Goal: Task Accomplishment & Management: Manage account settings

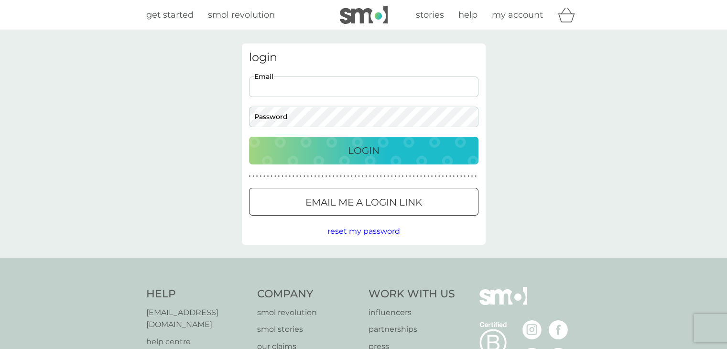
click at [286, 90] on input "Email" at bounding box center [363, 86] width 229 height 21
type input "[EMAIL_ADDRESS][DOMAIN_NAME]"
click at [307, 150] on div "Login" at bounding box center [364, 150] width 210 height 15
click at [350, 149] on p "Login" at bounding box center [364, 150] width 32 height 15
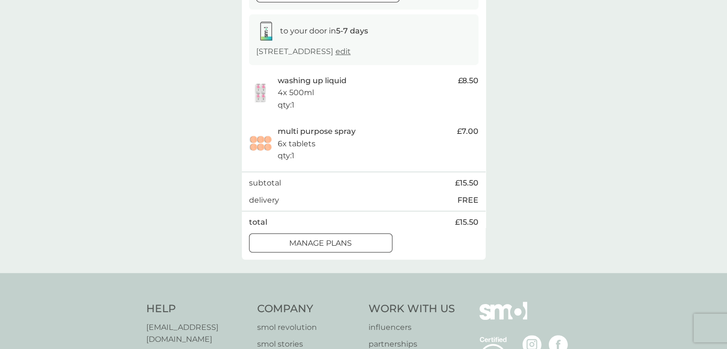
scroll to position [433, 0]
click at [323, 244] on div at bounding box center [320, 243] width 34 height 10
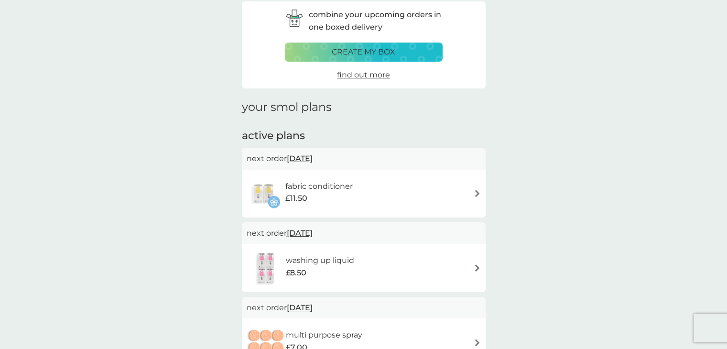
scroll to position [25, 0]
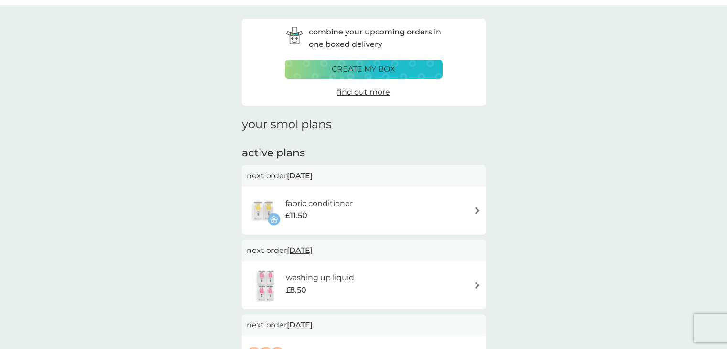
click at [470, 228] on div "fabric conditioner £11.50" at bounding box center [364, 211] width 244 height 48
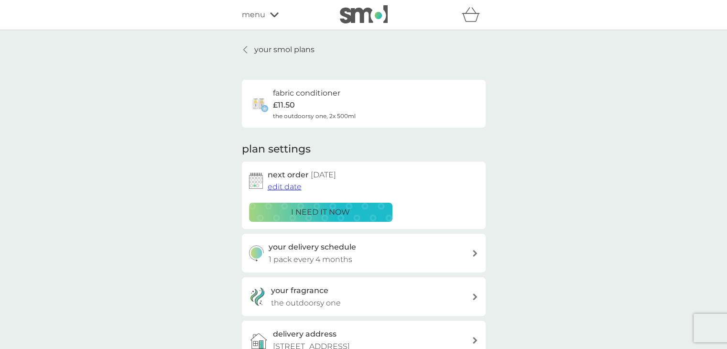
click at [374, 238] on div "your delivery schedule 1 pack every 4 months" at bounding box center [364, 253] width 244 height 39
select select "4"
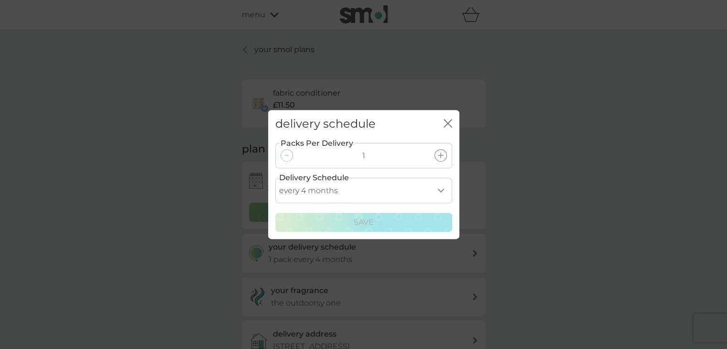
click at [359, 192] on select "every 1 month every 2 months every 3 months every 4 months every 5 months every…" at bounding box center [363, 190] width 177 height 25
click at [445, 123] on icon "close" at bounding box center [448, 123] width 9 height 9
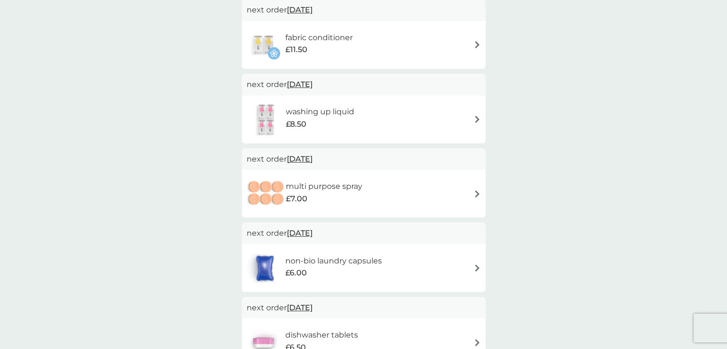
scroll to position [195, 0]
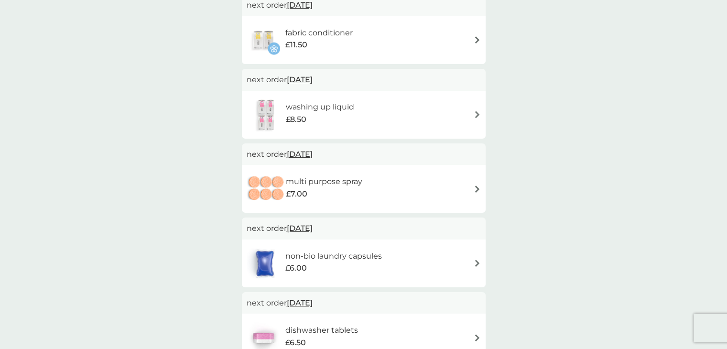
drag, startPoint x: 724, startPoint y: 169, endPoint x: 722, endPoint y: 188, distance: 19.2
click at [722, 188] on div "combine your upcoming orders in one boxed delivery create my box find out more …" at bounding box center [363, 240] width 727 height 811
click at [389, 259] on div "non-bio laundry capsules £6.00" at bounding box center [338, 263] width 106 height 27
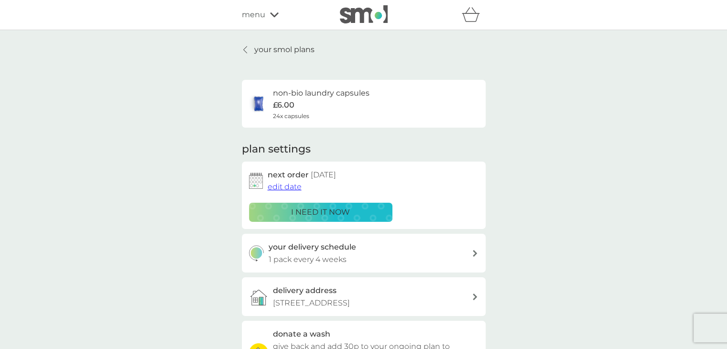
click at [371, 257] on div "your delivery schedule 1 pack every 4 weeks" at bounding box center [370, 253] width 203 height 24
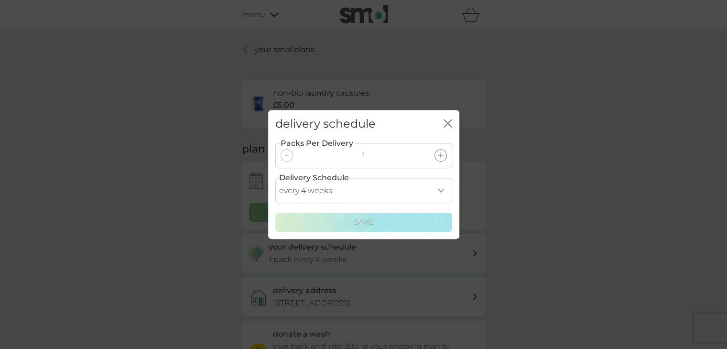
click at [342, 193] on select "every 1 week every 2 weeks every 3 weeks every 4 weeks every 5 weeks every 6 we…" at bounding box center [363, 190] width 177 height 25
select select "56"
click at [275, 178] on select "every 1 week every 2 weeks every 3 weeks every 4 weeks every 5 weeks every 6 we…" at bounding box center [363, 190] width 177 height 25
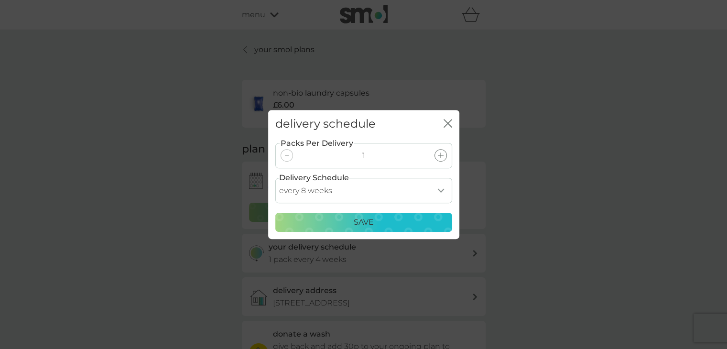
click at [334, 215] on button "Save" at bounding box center [363, 222] width 177 height 19
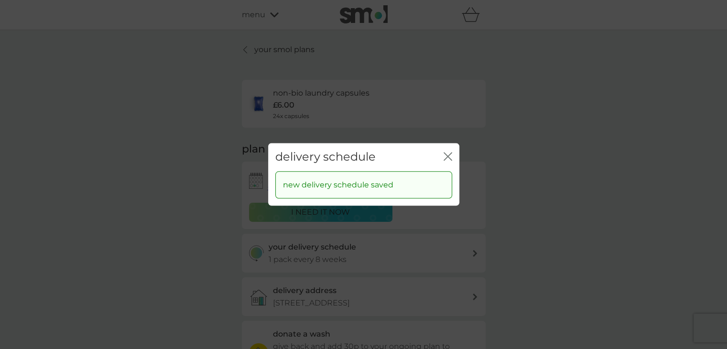
click at [452, 153] on div "delivery schedule close" at bounding box center [363, 157] width 191 height 28
click at [450, 154] on icon "close" at bounding box center [448, 156] width 9 height 9
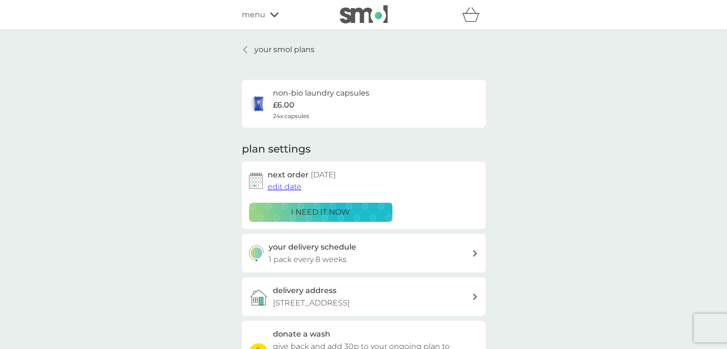
click at [264, 46] on p "your smol plans" at bounding box center [284, 49] width 60 height 12
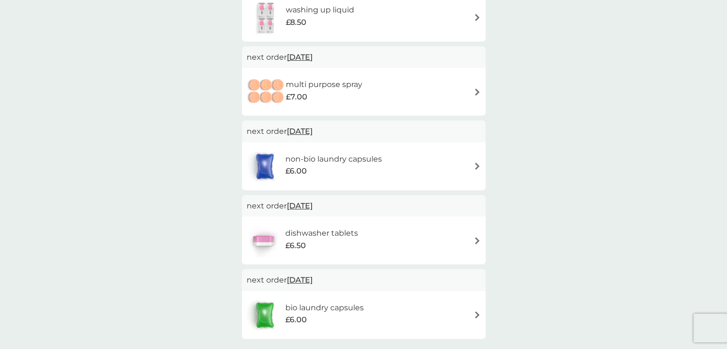
scroll to position [301, 0]
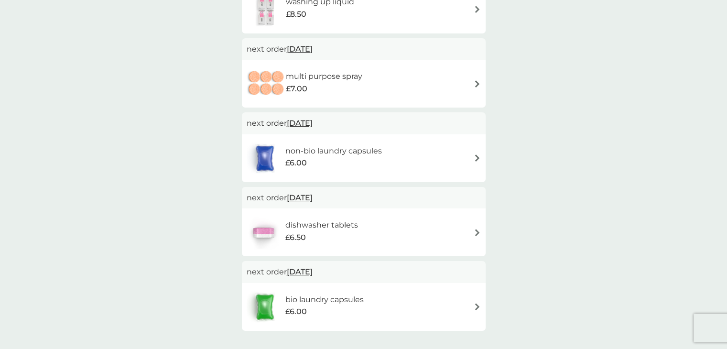
click at [349, 227] on h6 "dishwasher tablets" at bounding box center [321, 225] width 73 height 12
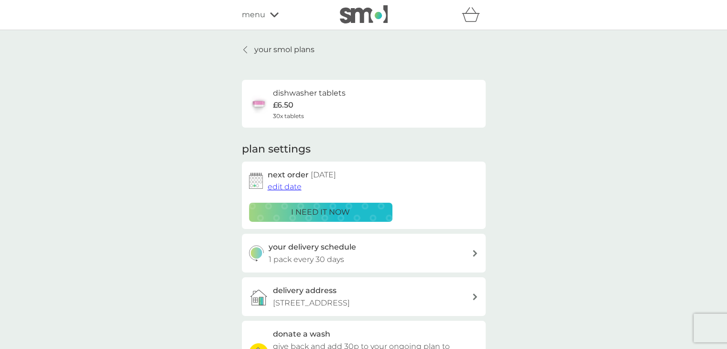
click at [365, 248] on div "your delivery schedule 1 pack every 30 days" at bounding box center [370, 253] width 203 height 24
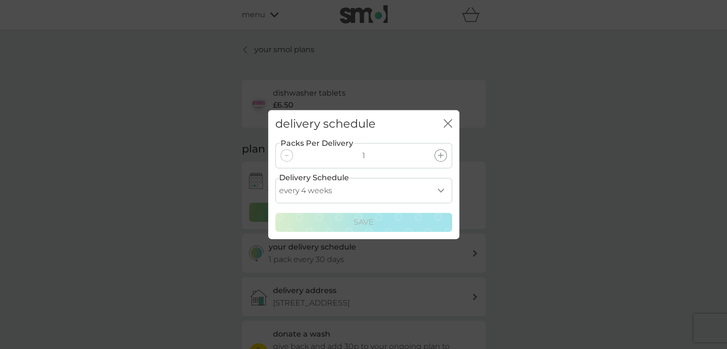
click at [357, 184] on select "every 1 week every 2 weeks every 3 weeks every 4 weeks every 5 weeks every 6 we…" at bounding box center [363, 190] width 177 height 25
click at [275, 178] on select "every 1 week every 2 weeks every 3 weeks every 4 weeks every 5 weeks every 6 we…" at bounding box center [363, 190] width 177 height 25
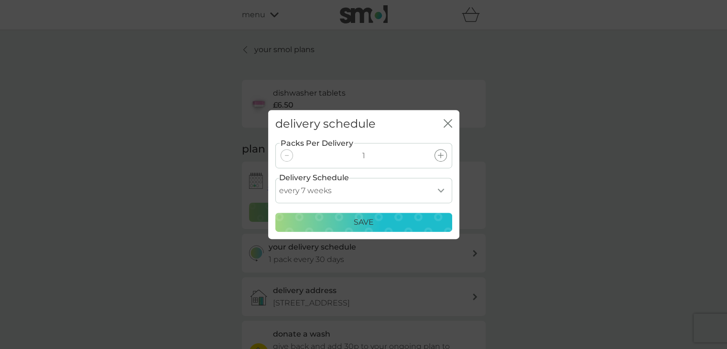
click at [350, 181] on select "every 1 week every 2 weeks every 3 weeks every 4 weeks every 5 weeks every 6 we…" at bounding box center [363, 190] width 177 height 25
select select "56"
click at [275, 178] on select "every 1 week every 2 weeks every 3 weeks every 4 weeks every 5 weeks every 6 we…" at bounding box center [363, 190] width 177 height 25
click at [369, 216] on p "Save" at bounding box center [364, 222] width 20 height 12
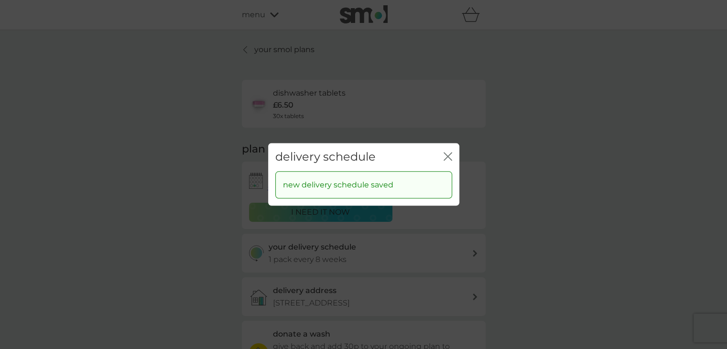
click at [449, 152] on icon "close" at bounding box center [448, 156] width 9 height 9
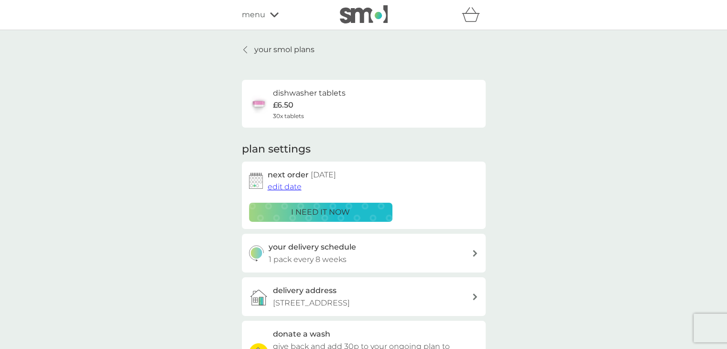
click at [295, 53] on p "your smol plans" at bounding box center [284, 49] width 60 height 12
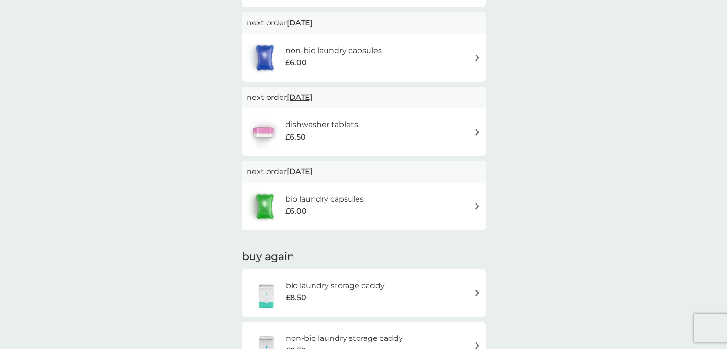
scroll to position [403, 0]
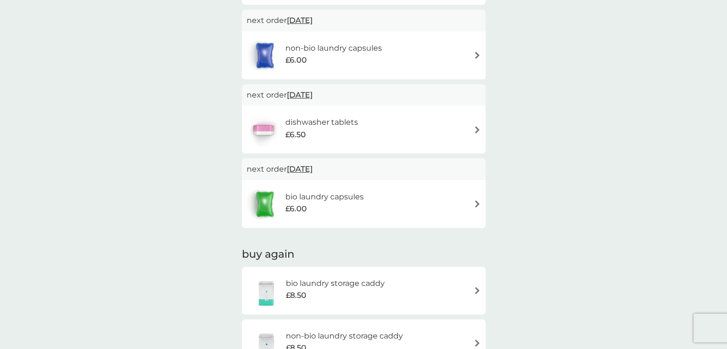
click at [401, 209] on div "bio laundry capsules £6.00" at bounding box center [364, 203] width 234 height 33
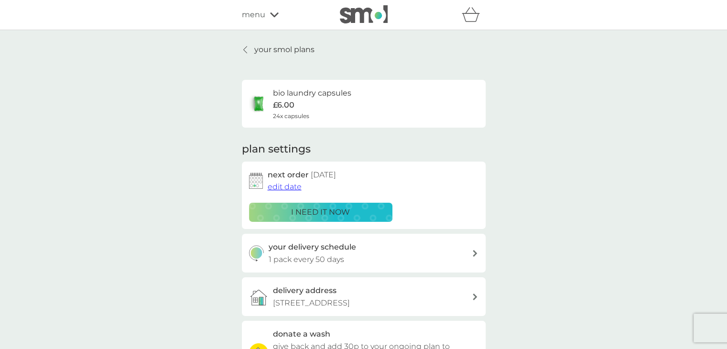
click at [364, 255] on div "your delivery schedule 1 pack every 50 days" at bounding box center [370, 253] width 203 height 24
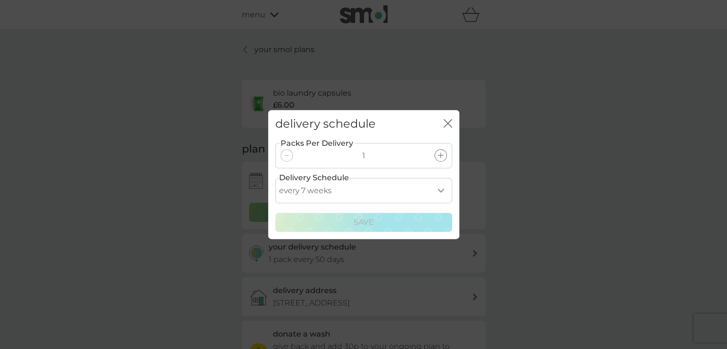
click at [343, 199] on select "every 1 week every 2 weeks every 3 weeks every 4 weeks every 5 weeks every 6 we…" at bounding box center [363, 190] width 177 height 25
click at [342, 199] on select "every 1 week every 2 weeks every 3 weeks every 4 weeks every 5 weeks every 6 we…" at bounding box center [363, 190] width 177 height 25
click at [391, 189] on select "every 1 week every 2 weeks every 3 weeks every 4 weeks every 5 weeks every 6 we…" at bounding box center [363, 190] width 177 height 25
select select "56"
click at [275, 178] on select "every 1 week every 2 weeks every 3 weeks every 4 weeks every 5 weeks every 6 we…" at bounding box center [363, 190] width 177 height 25
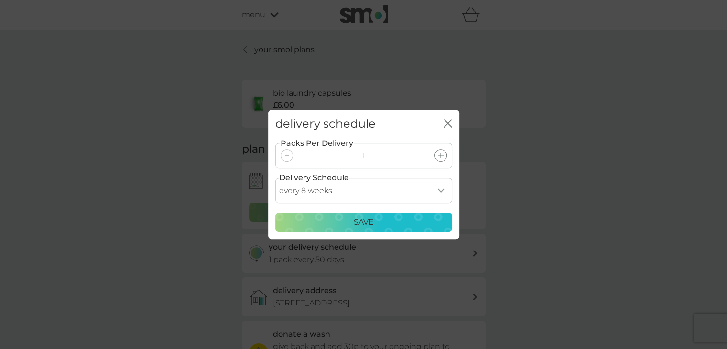
click at [367, 215] on button "Save" at bounding box center [363, 222] width 177 height 19
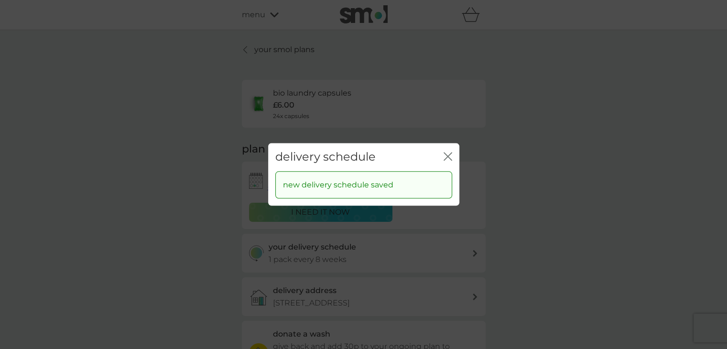
click at [452, 158] on div "delivery schedule close" at bounding box center [363, 157] width 191 height 28
click at [445, 158] on icon "close" at bounding box center [446, 156] width 4 height 8
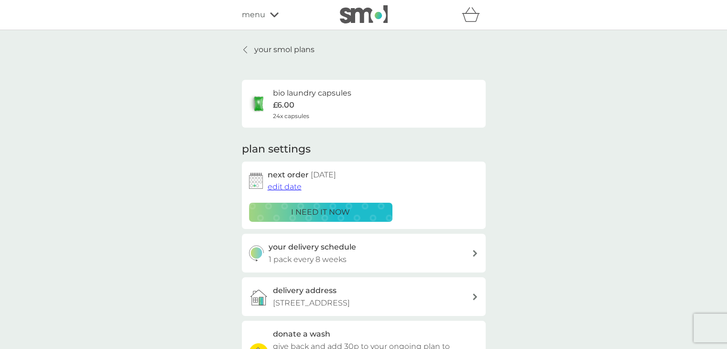
click at [271, 45] on p "your smol plans" at bounding box center [284, 49] width 60 height 12
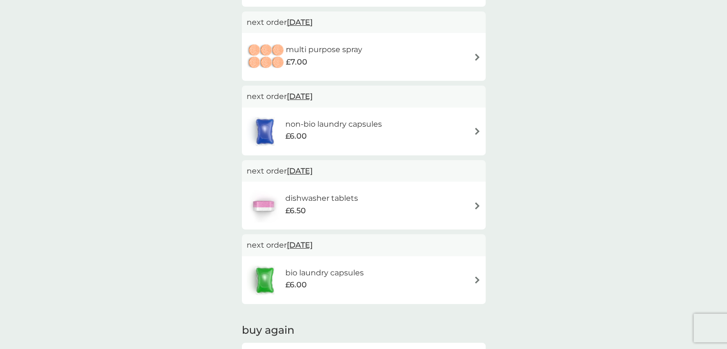
scroll to position [325, 0]
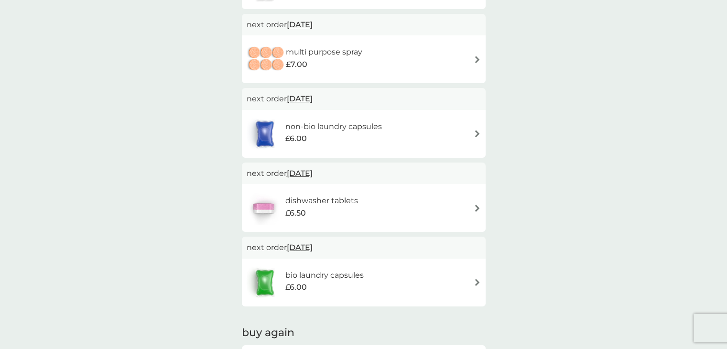
click at [424, 206] on div "dishwasher tablets £6.50" at bounding box center [364, 207] width 234 height 33
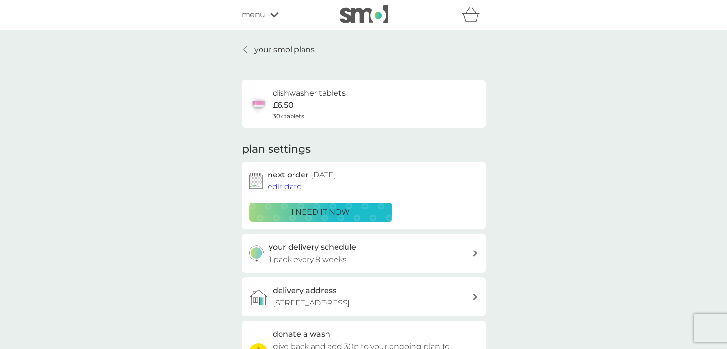
click at [258, 50] on p "your smol plans" at bounding box center [284, 49] width 60 height 12
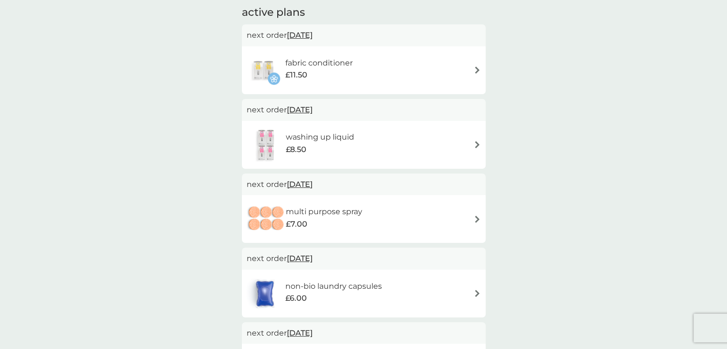
scroll to position [179, 0]
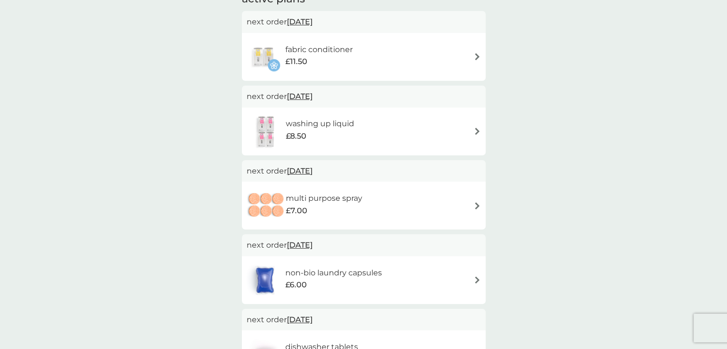
click at [403, 138] on div "washing up liquid £8.50" at bounding box center [364, 131] width 234 height 33
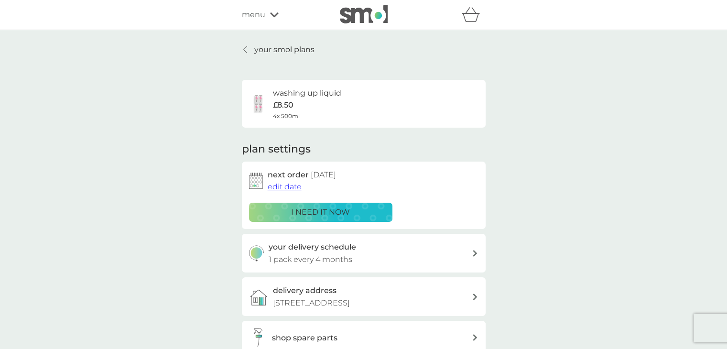
click at [403, 245] on div "your delivery schedule 1 pack every 4 months" at bounding box center [370, 253] width 203 height 24
select select "4"
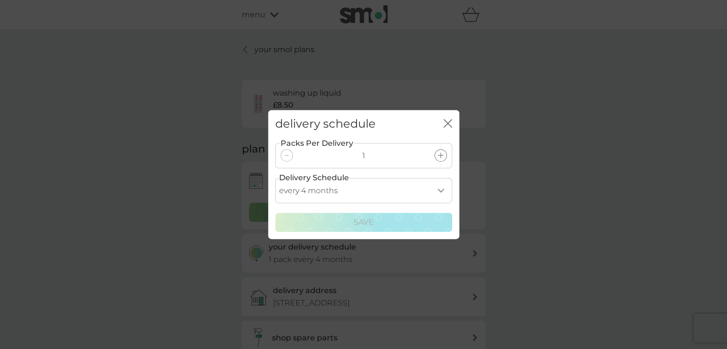
click at [346, 195] on select "every 1 month every 2 months every 3 months every 4 months every 5 months every…" at bounding box center [363, 190] width 177 height 25
click at [444, 125] on icon "close" at bounding box center [448, 123] width 9 height 9
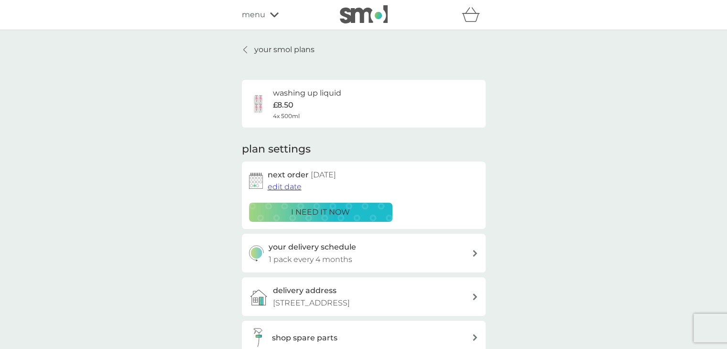
click at [286, 52] on p "your smol plans" at bounding box center [284, 49] width 60 height 12
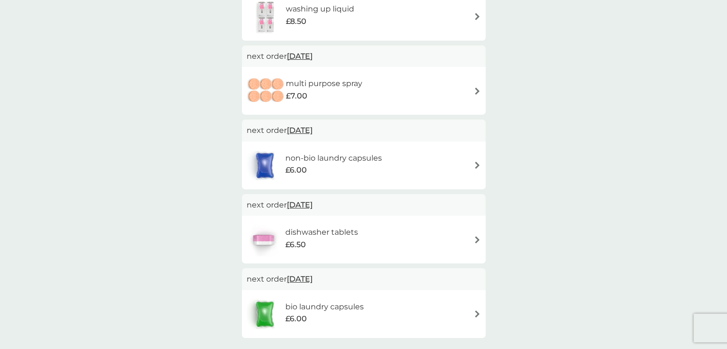
scroll to position [294, 0]
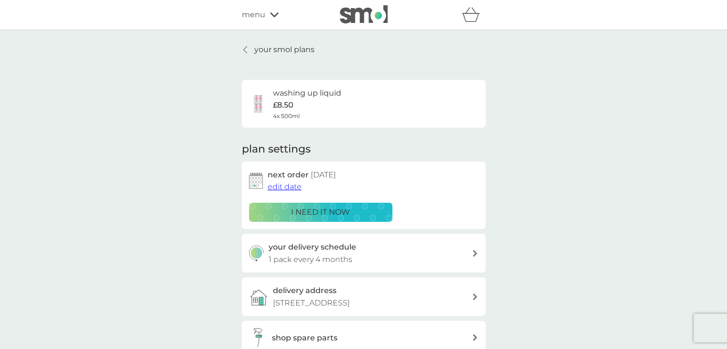
click at [294, 231] on div "plan settings next order [DATE] edit date i need it now your delivery schedule …" at bounding box center [364, 248] width 244 height 212
click at [312, 54] on p "your smol plans" at bounding box center [284, 49] width 60 height 12
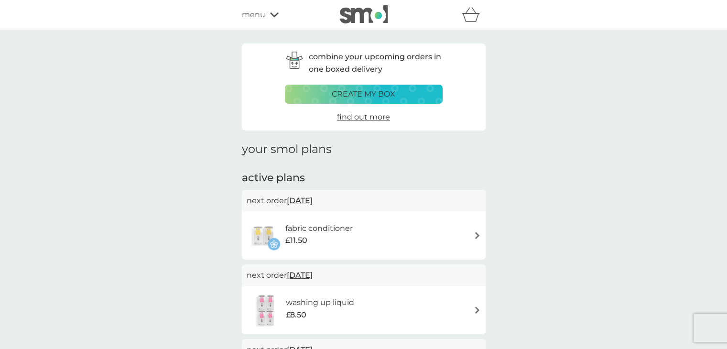
click at [312, 54] on p "combine your upcoming orders in one boxed delivery" at bounding box center [376, 63] width 134 height 24
drag, startPoint x: 298, startPoint y: 0, endPoint x: 310, endPoint y: -4, distance: 13.3
drag, startPoint x: 721, startPoint y: 85, endPoint x: 721, endPoint y: 79, distance: 5.3
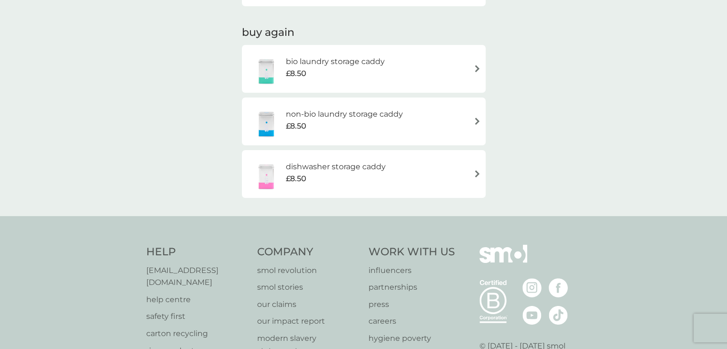
scroll to position [597, 0]
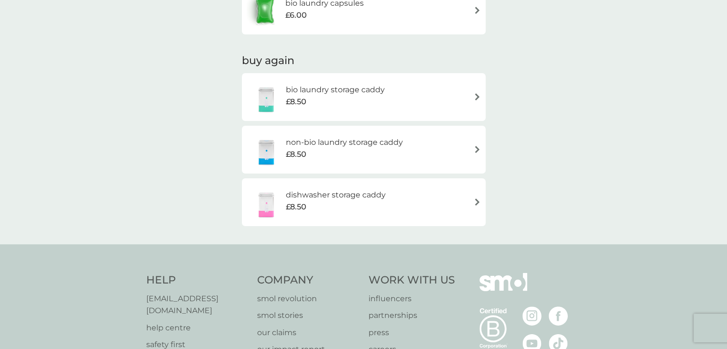
click at [477, 150] on img at bounding box center [477, 149] width 7 height 7
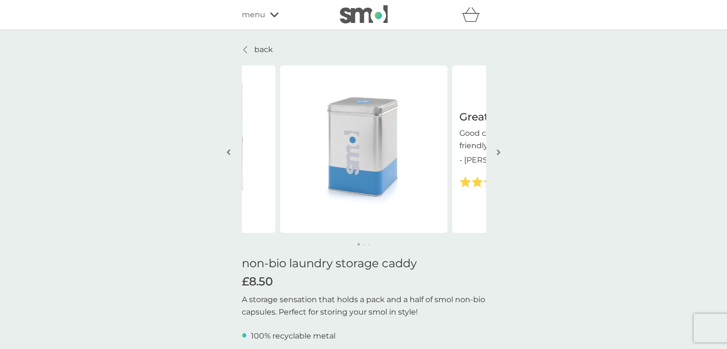
click at [243, 51] on icon at bounding box center [245, 50] width 4 height 8
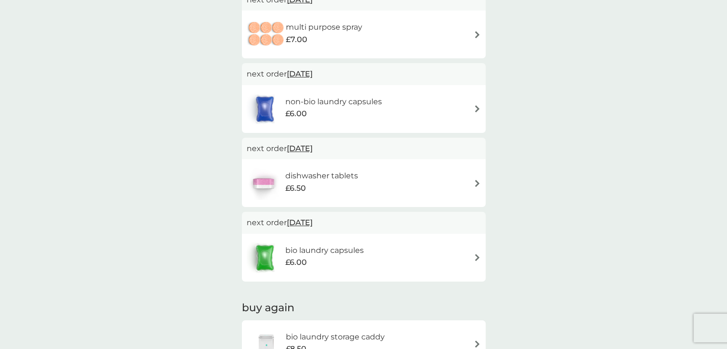
scroll to position [352, 0]
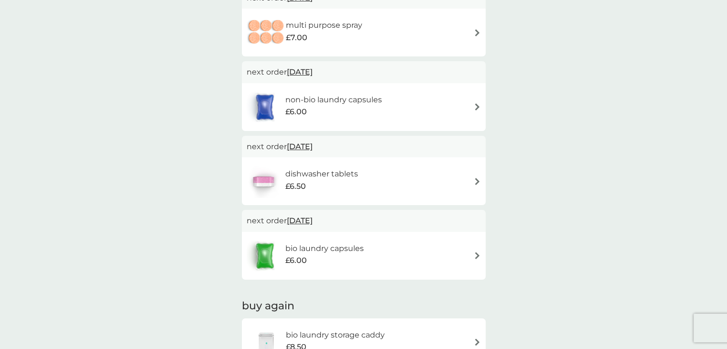
click at [474, 254] on img at bounding box center [477, 255] width 7 height 7
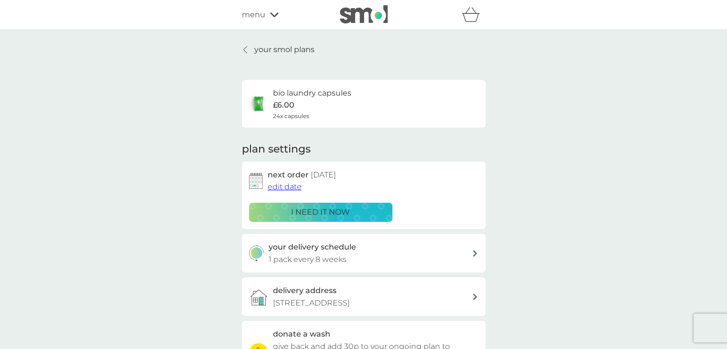
click at [242, 48] on div at bounding box center [245, 50] width 7 height 8
